Goal: Check status: Check status

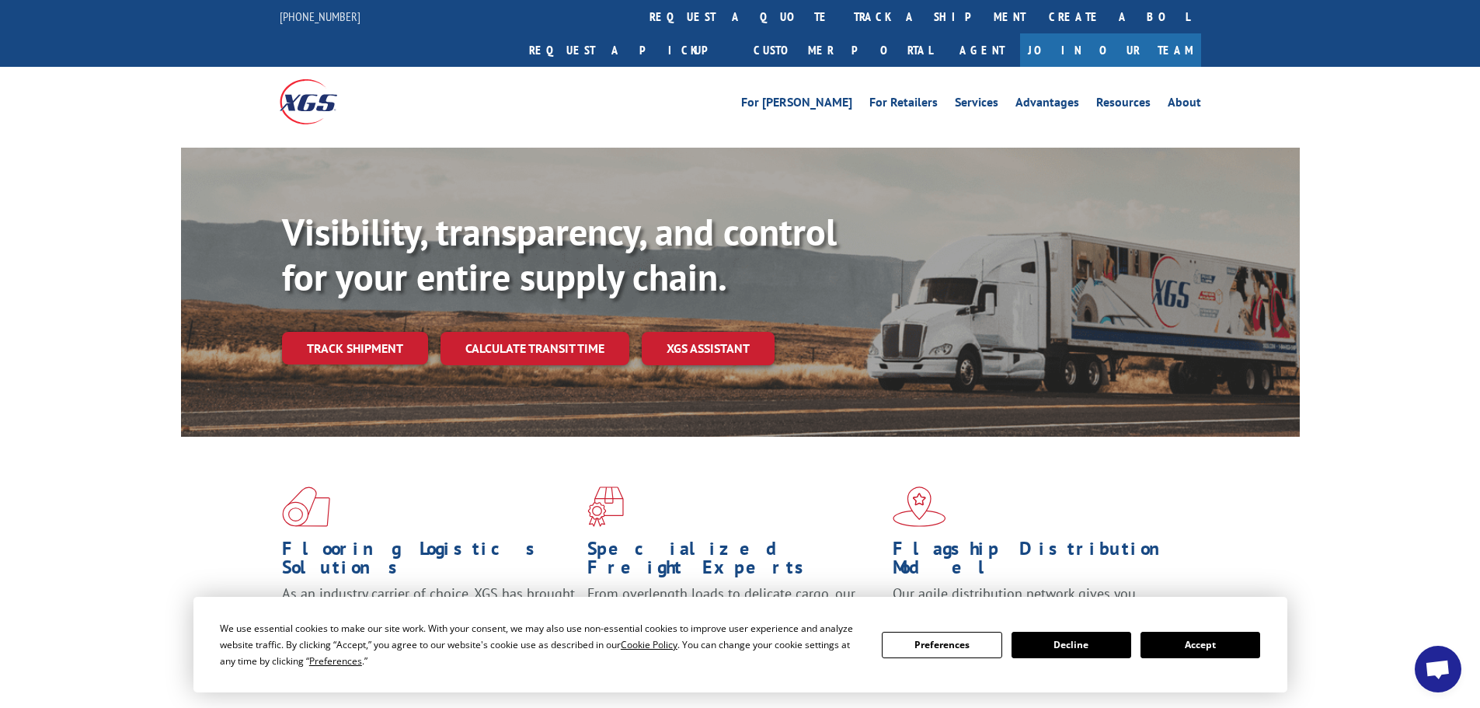
drag, startPoint x: 693, startPoint y: 14, endPoint x: 714, endPoint y: 51, distance: 42.8
click at [842, 16] on link "track a shipment" at bounding box center [939, 16] width 195 height 33
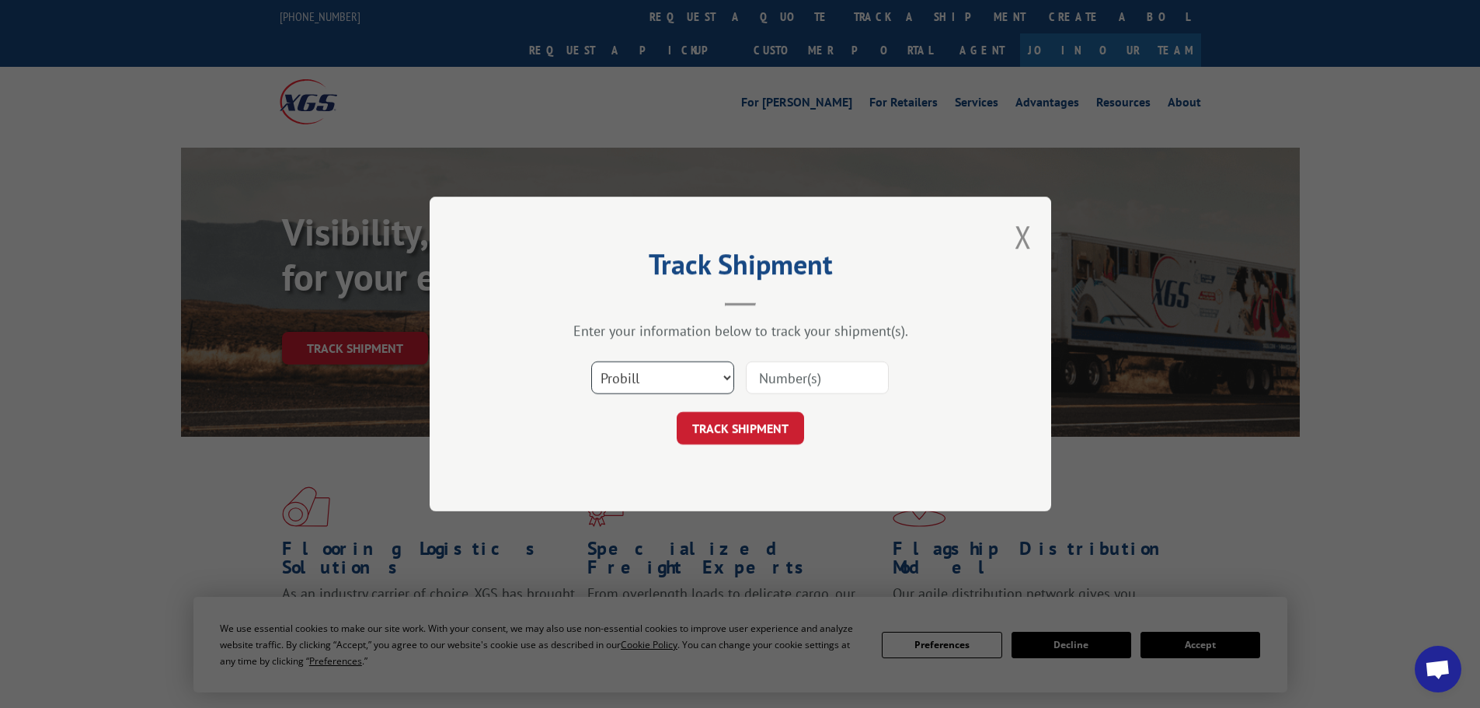
click at [688, 381] on select "Select category... Probill BOL PO" at bounding box center [662, 377] width 143 height 33
select select "po"
click at [591, 361] on select "Select category... Probill BOL PO" at bounding box center [662, 377] width 143 height 33
click at [790, 377] on input at bounding box center [817, 377] width 143 height 33
paste input "09534564"
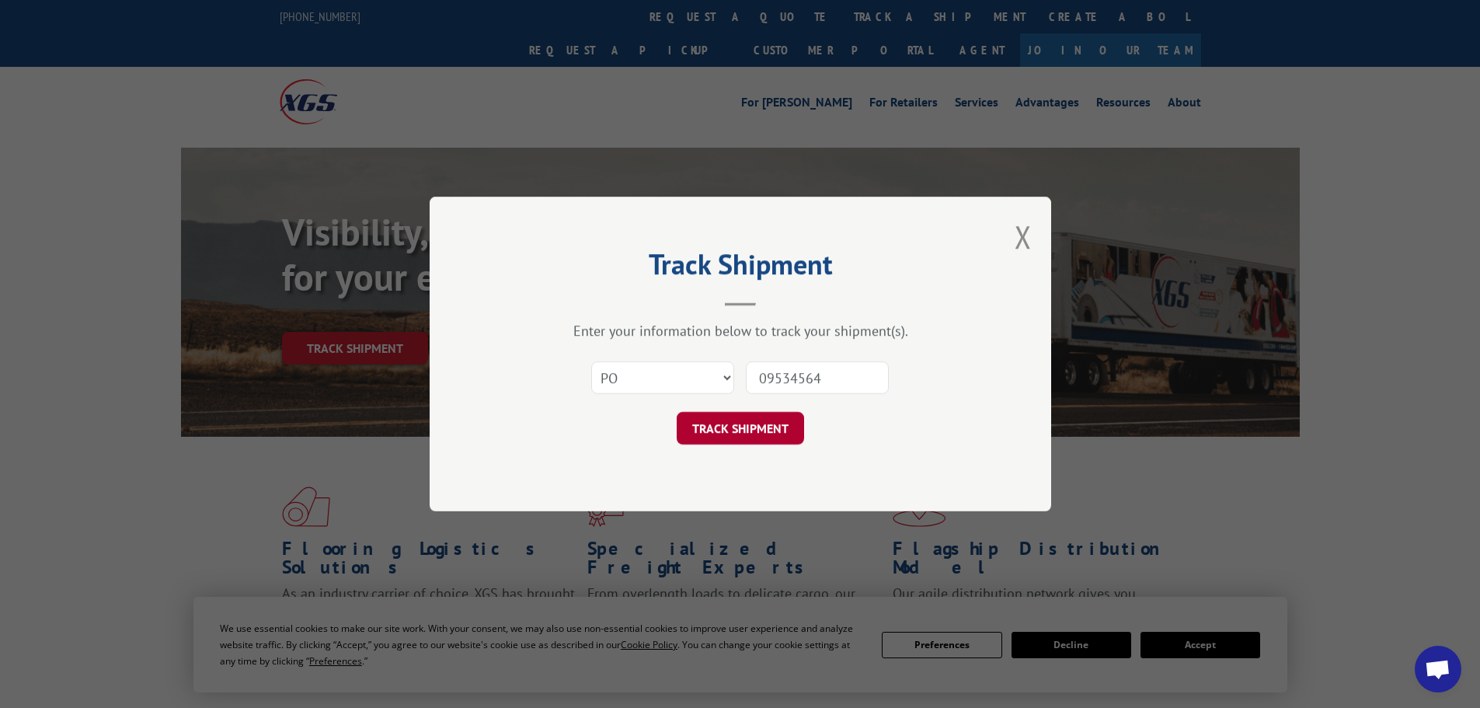
type input "09534564"
click at [738, 440] on button "TRACK SHIPMENT" at bounding box center [740, 428] width 127 height 33
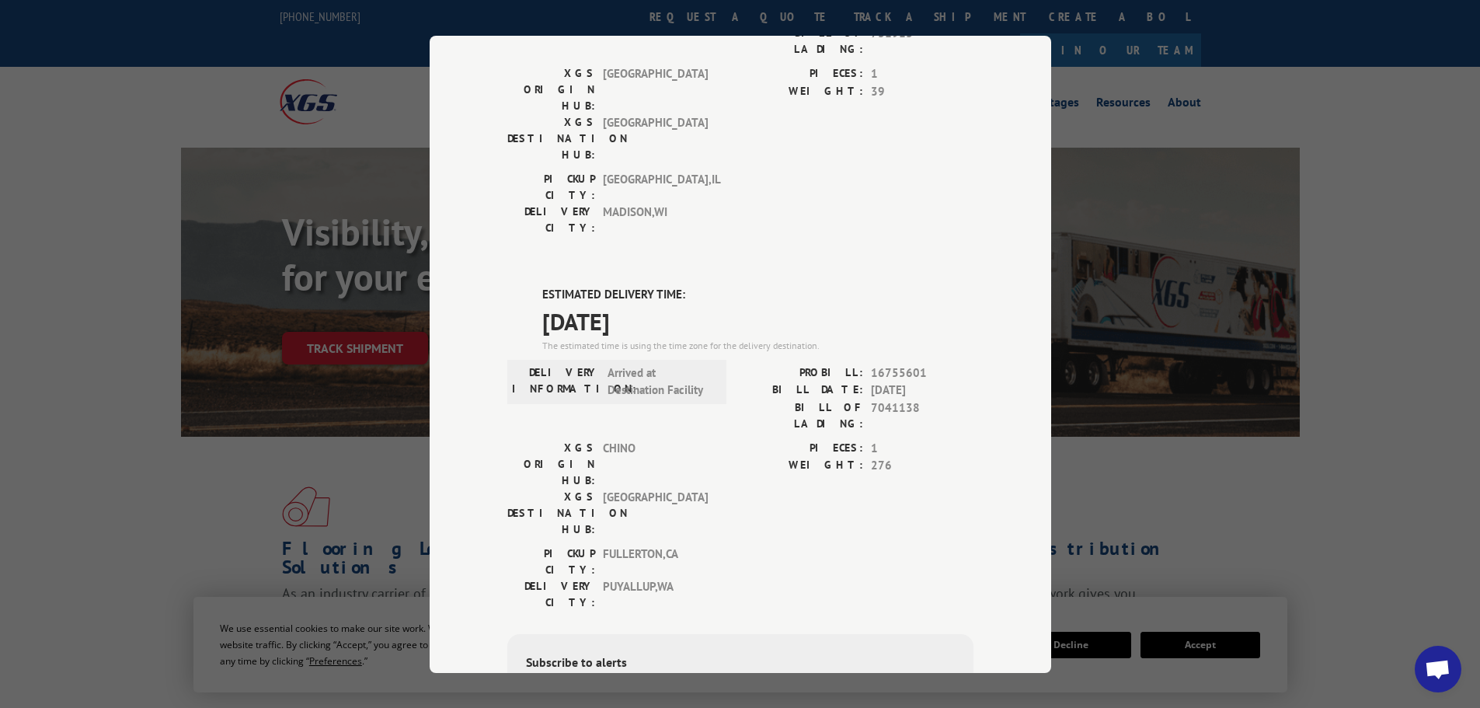
scroll to position [311, 0]
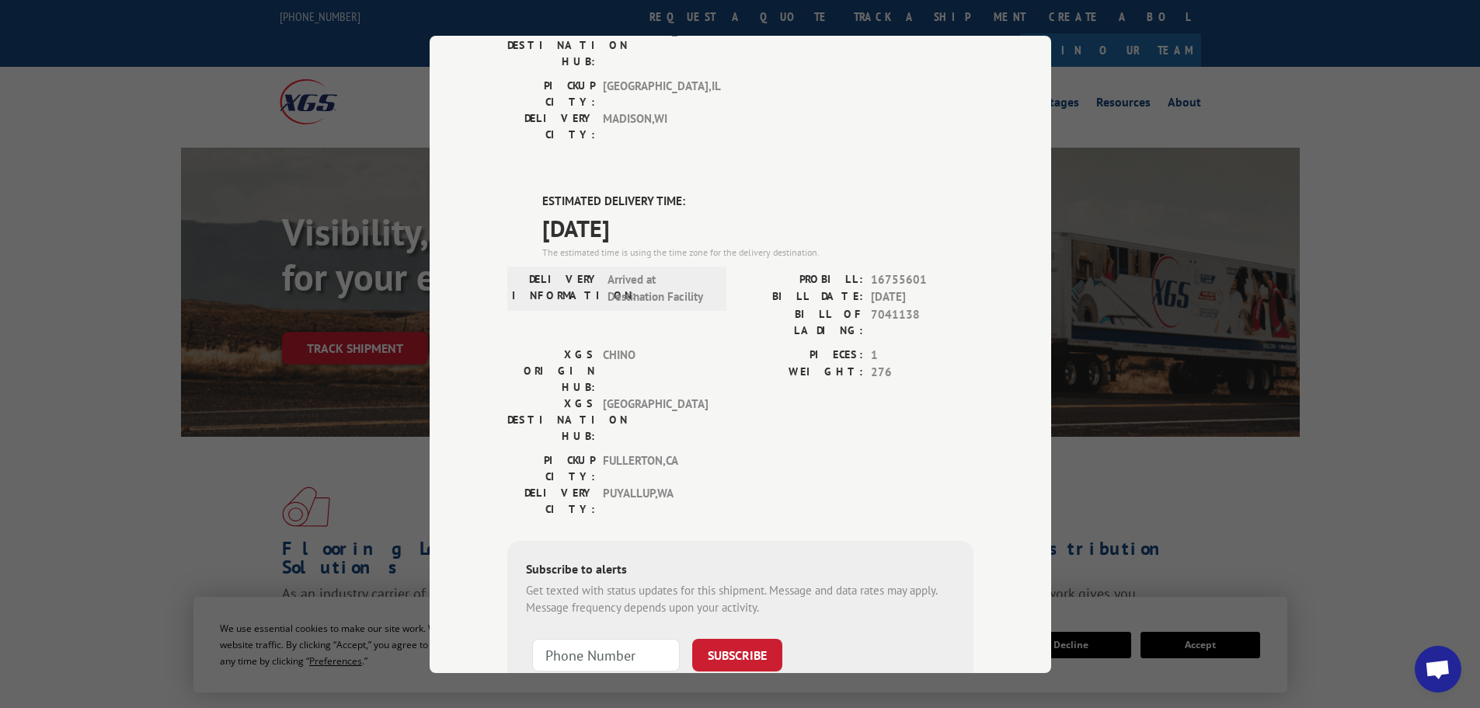
click at [1327, 91] on div "Track Shipment DELIVERED DELIVERY INFORMATION: PROBILL: 9307686 BILL DATE: [DAT…" at bounding box center [740, 354] width 1480 height 708
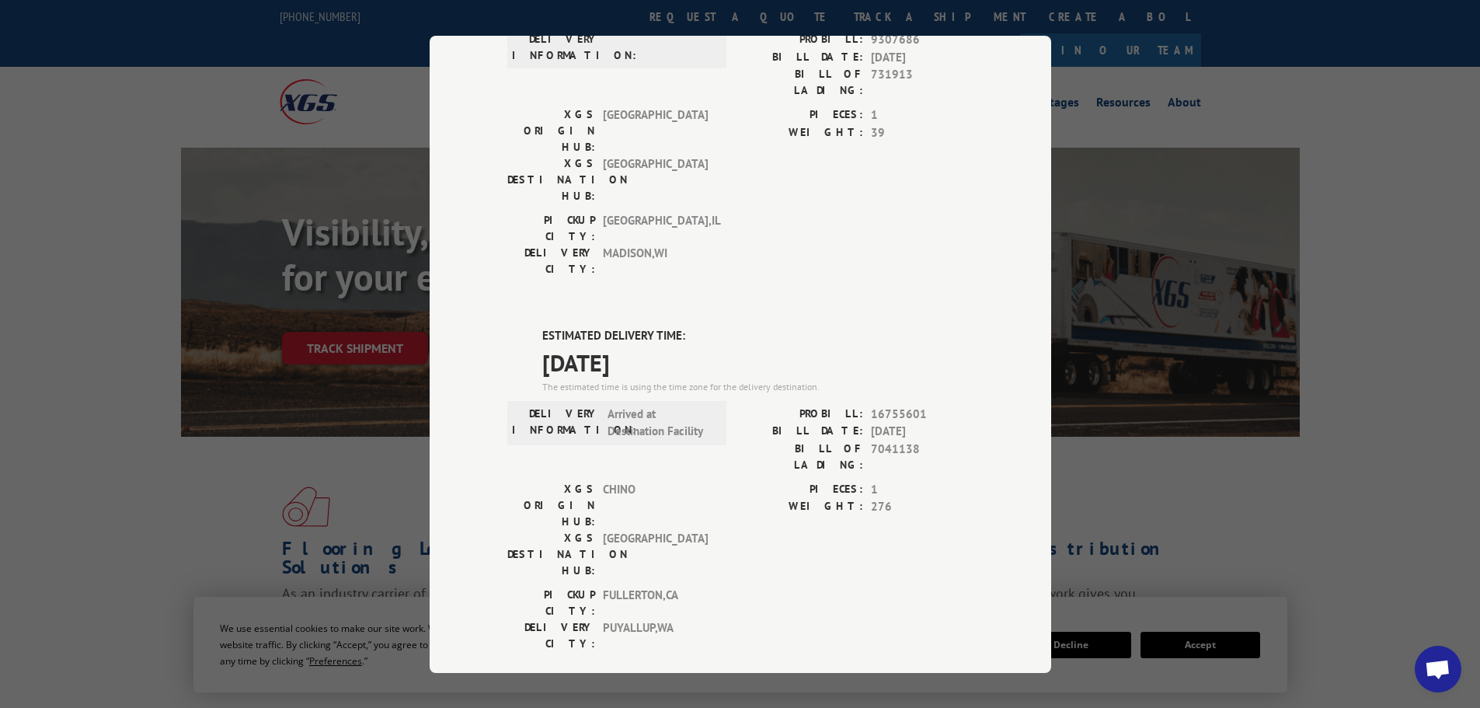
scroll to position [0, 0]
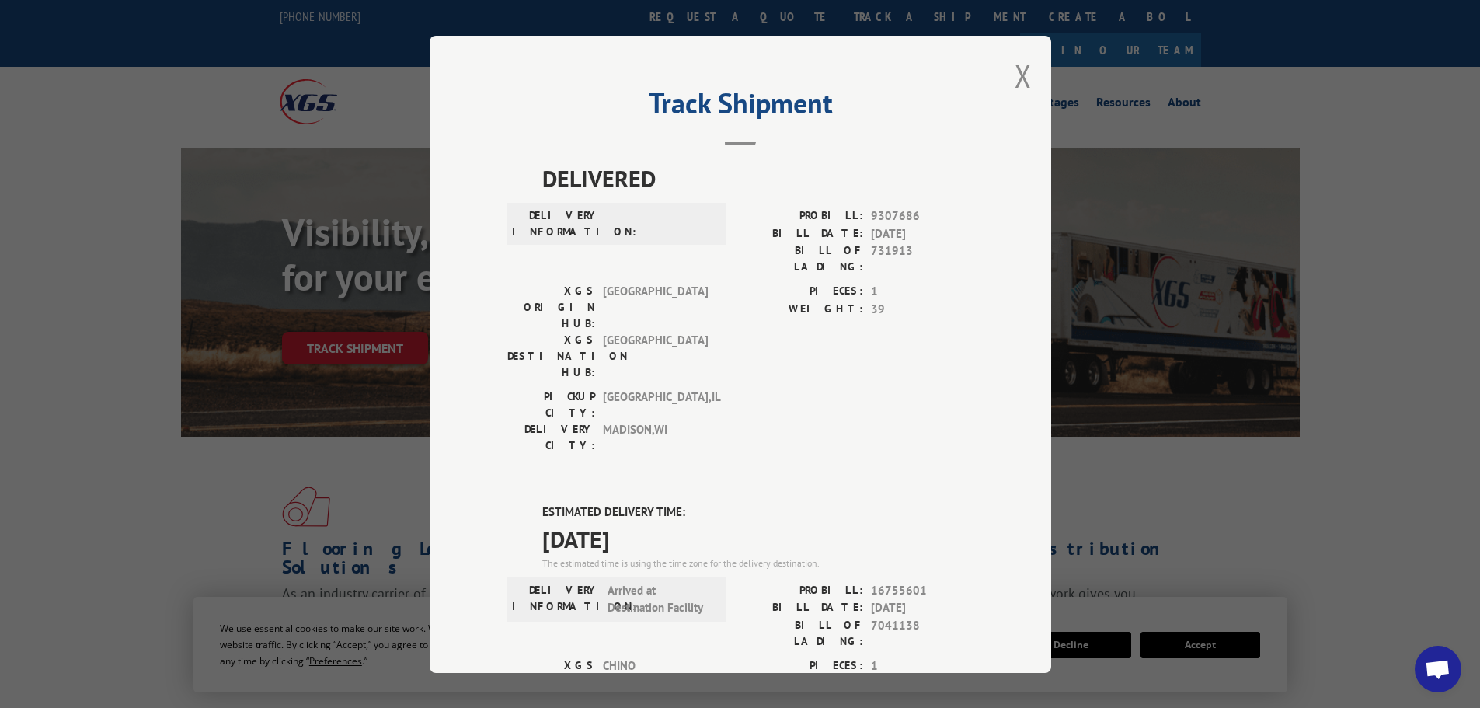
click at [1014, 84] on button "Close modal" at bounding box center [1022, 75] width 17 height 41
